Goal: Navigation & Orientation: Find specific page/section

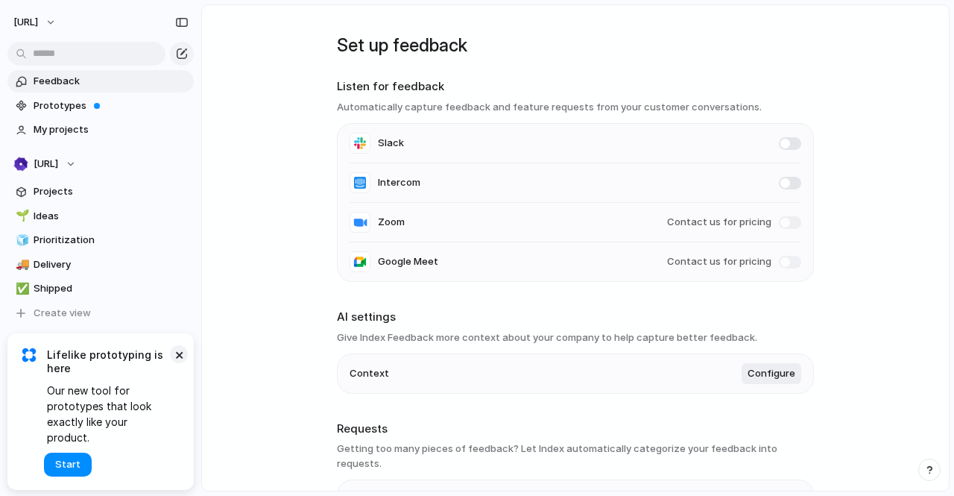
click at [176, 363] on button "×" at bounding box center [179, 354] width 18 height 18
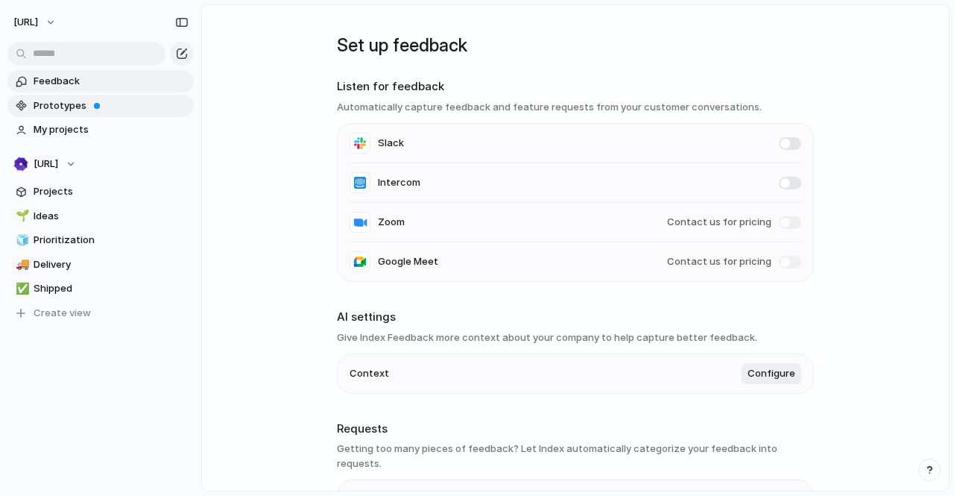
click at [74, 112] on span "Prototypes" at bounding box center [111, 105] width 155 height 15
click at [81, 195] on span "Projects" at bounding box center [111, 191] width 155 height 15
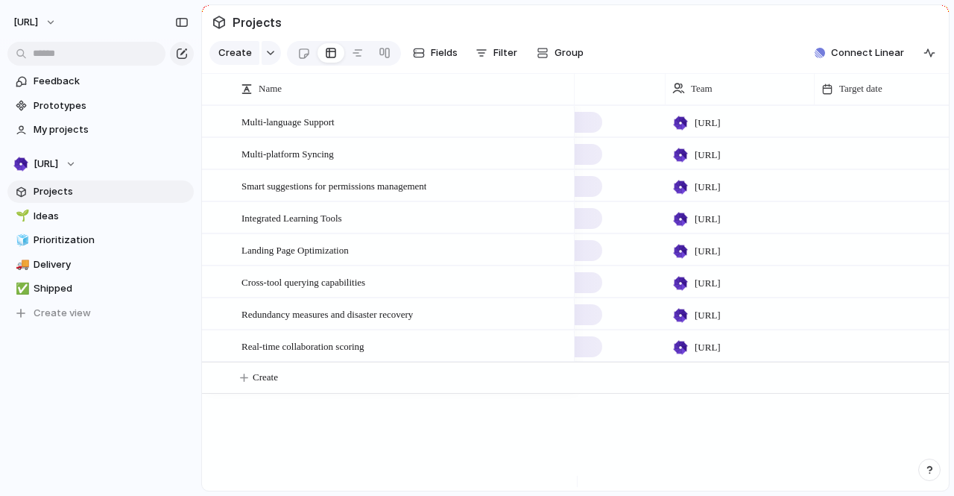
scroll to position [0, 9]
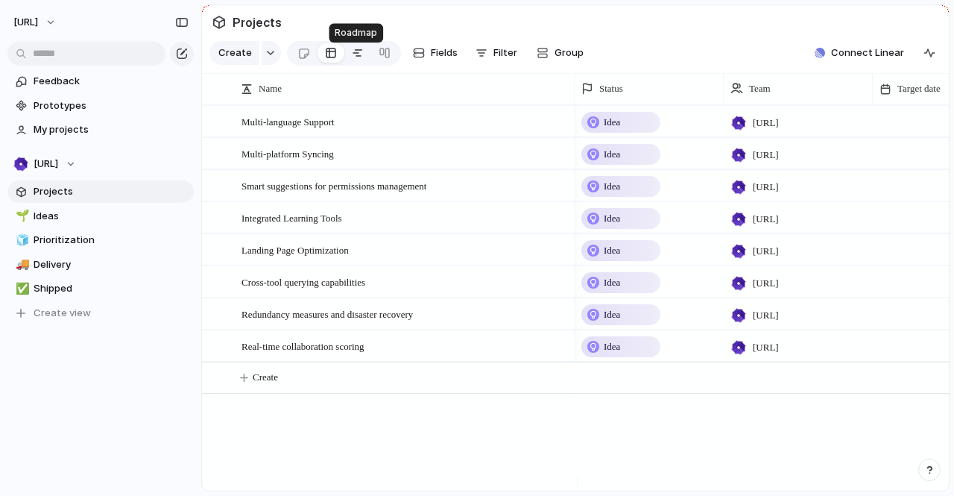
click at [352, 58] on div at bounding box center [358, 53] width 12 height 24
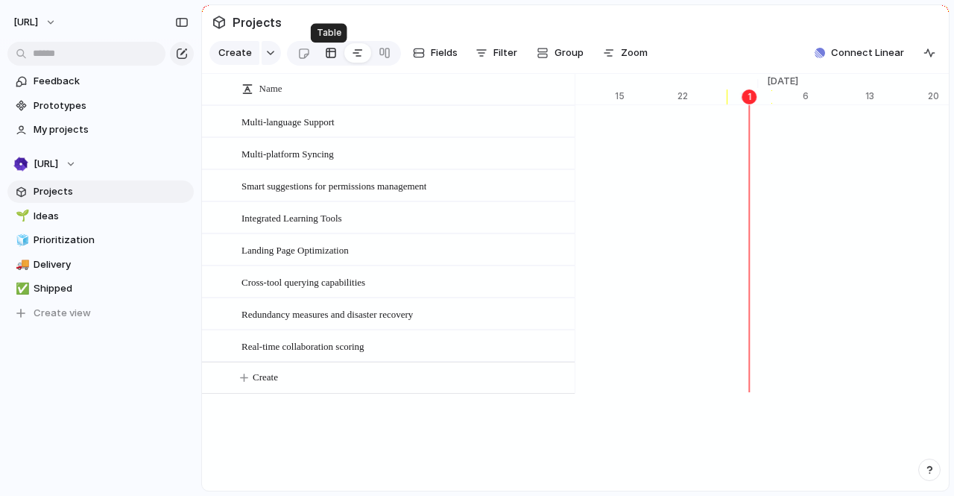
click at [325, 57] on div at bounding box center [331, 53] width 12 height 24
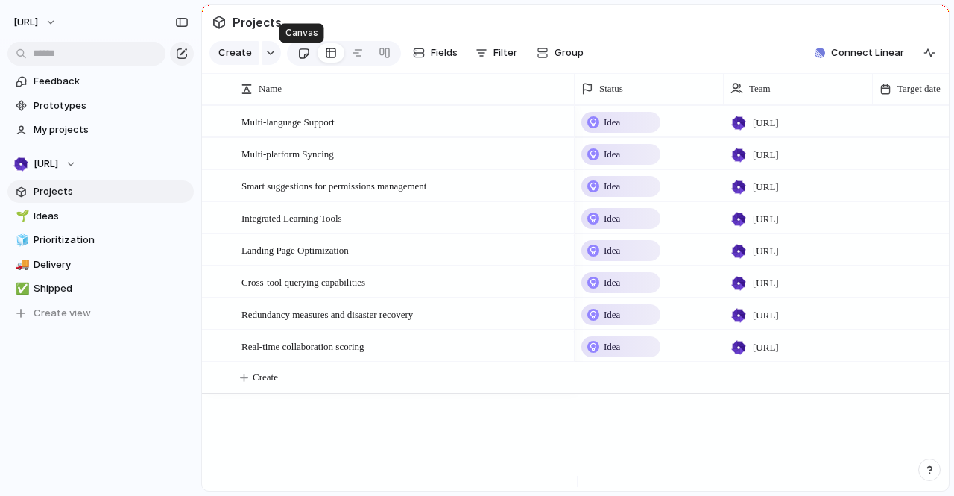
click at [301, 60] on div at bounding box center [303, 53] width 13 height 25
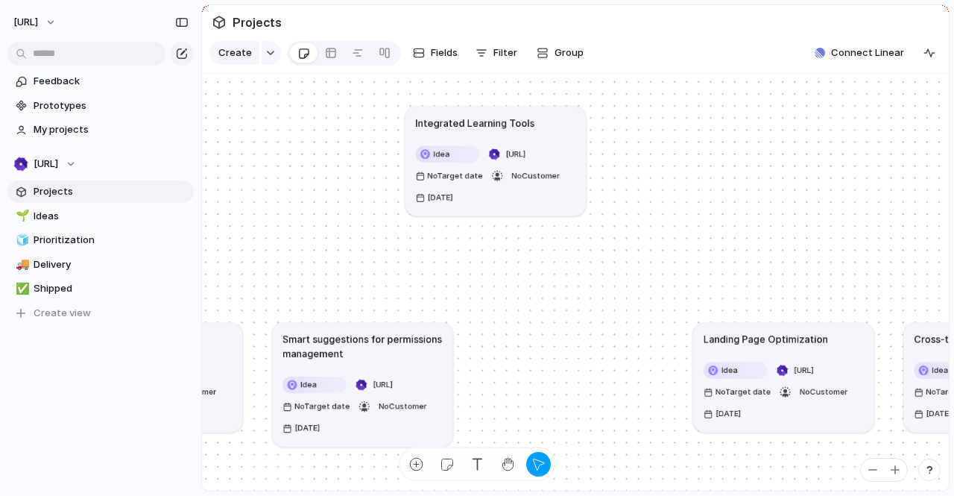
drag, startPoint x: 561, startPoint y: 363, endPoint x: 492, endPoint y: 157, distance: 217.9
click at [492, 157] on article "Integrated Learning Tools Idea [URL] No Target date No Customer [DATE]" at bounding box center [496, 161] width 180 height 110
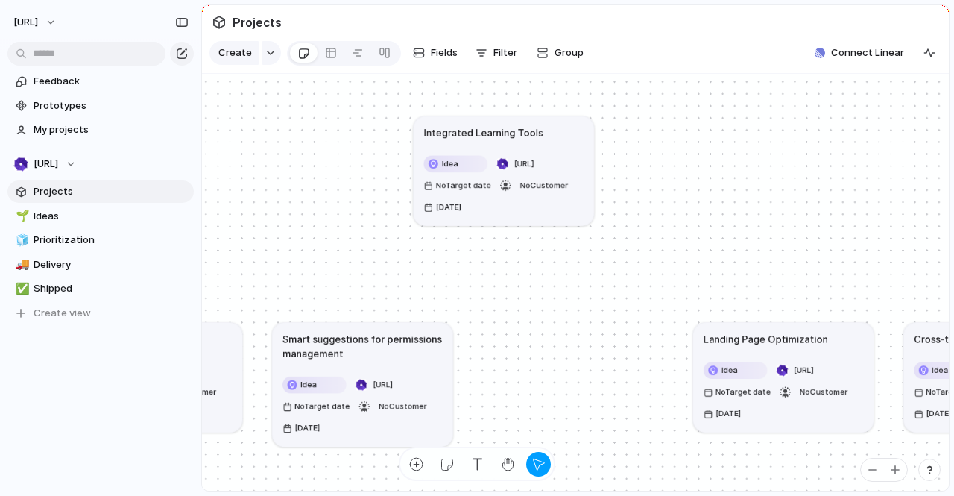
click at [492, 157] on article "Integrated Learning Tools Idea [URL] No Target date No Customer [DATE]" at bounding box center [504, 171] width 180 height 110
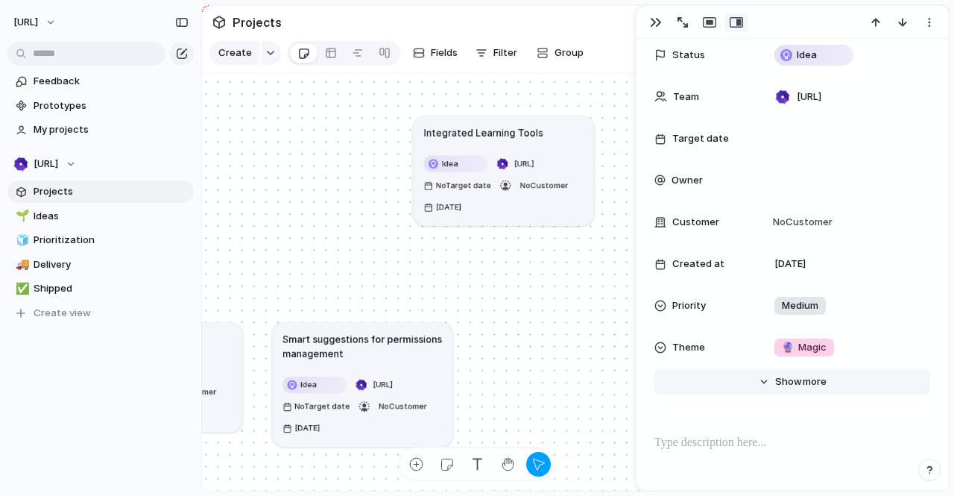
click at [794, 377] on span "Show" at bounding box center [788, 381] width 27 height 15
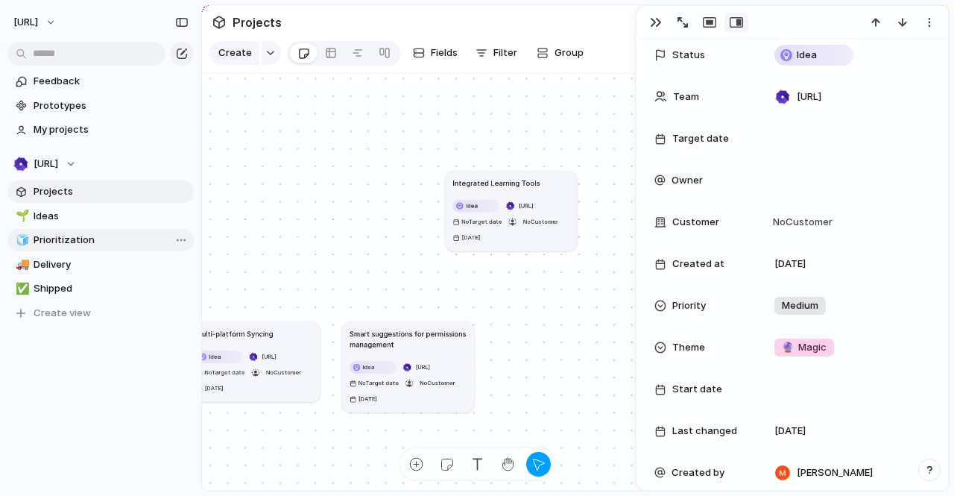
click at [44, 239] on span "Prioritization" at bounding box center [111, 240] width 155 height 15
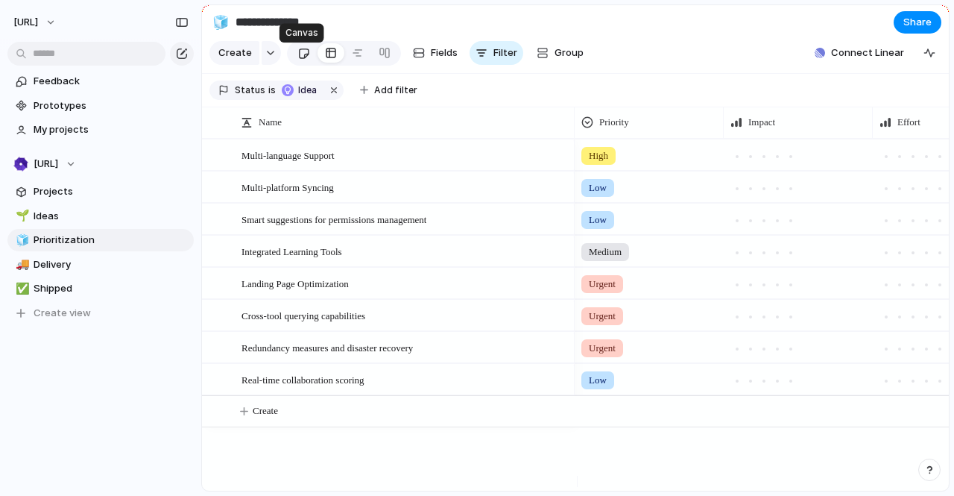
click at [306, 58] on div at bounding box center [303, 53] width 13 height 25
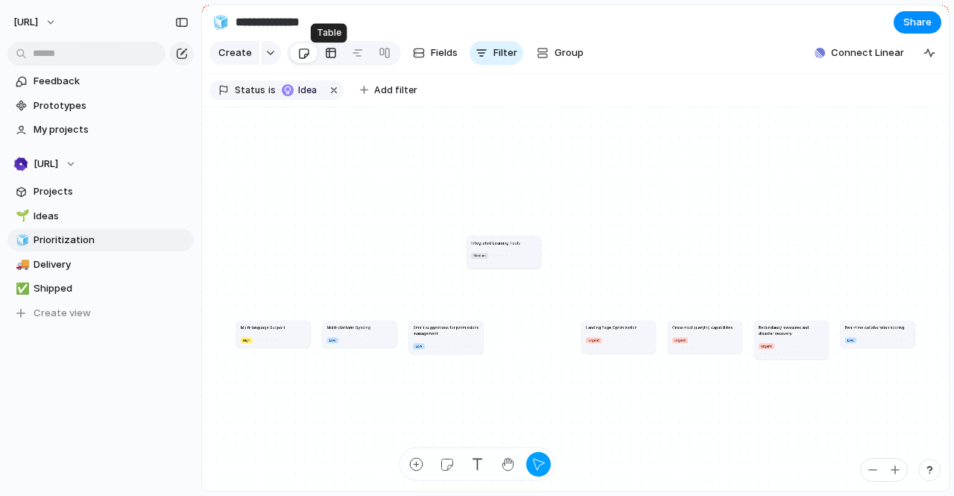
click at [330, 59] on div at bounding box center [331, 53] width 12 height 24
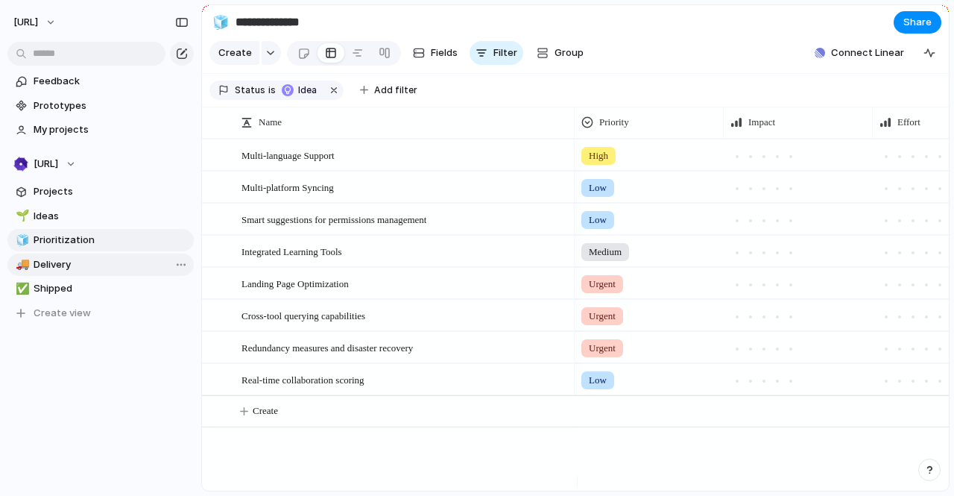
click at [49, 270] on span "Delivery" at bounding box center [111, 264] width 155 height 15
type input "********"
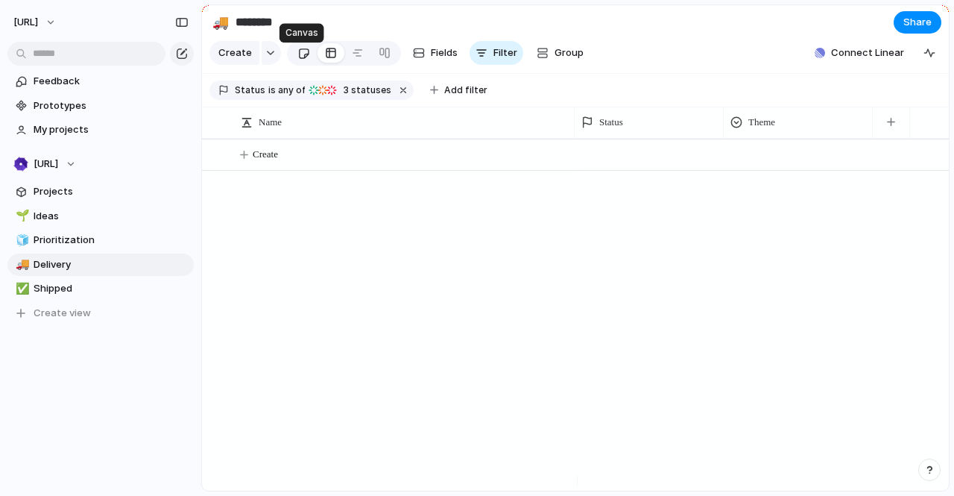
click at [298, 58] on div at bounding box center [303, 53] width 13 height 25
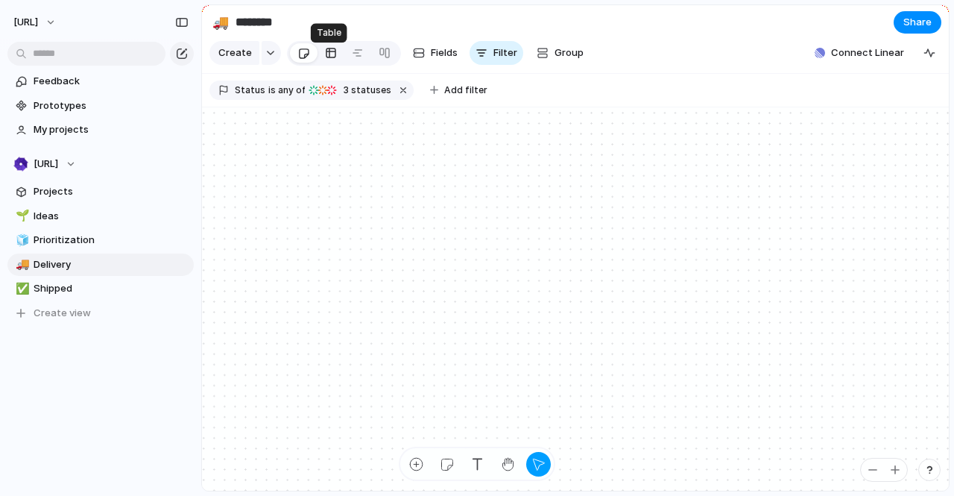
click at [331, 54] on div at bounding box center [331, 53] width 12 height 24
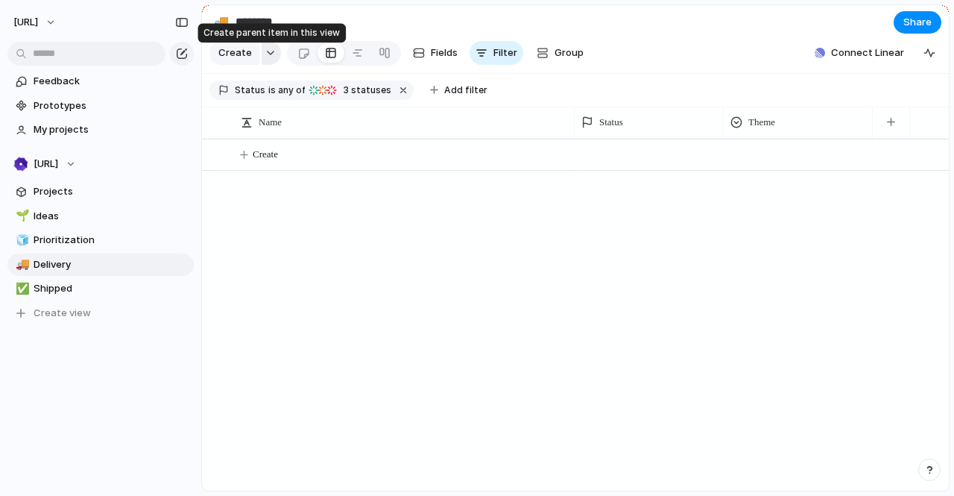
click at [264, 51] on button "button" at bounding box center [271, 53] width 19 height 24
